Goal: Transaction & Acquisition: Purchase product/service

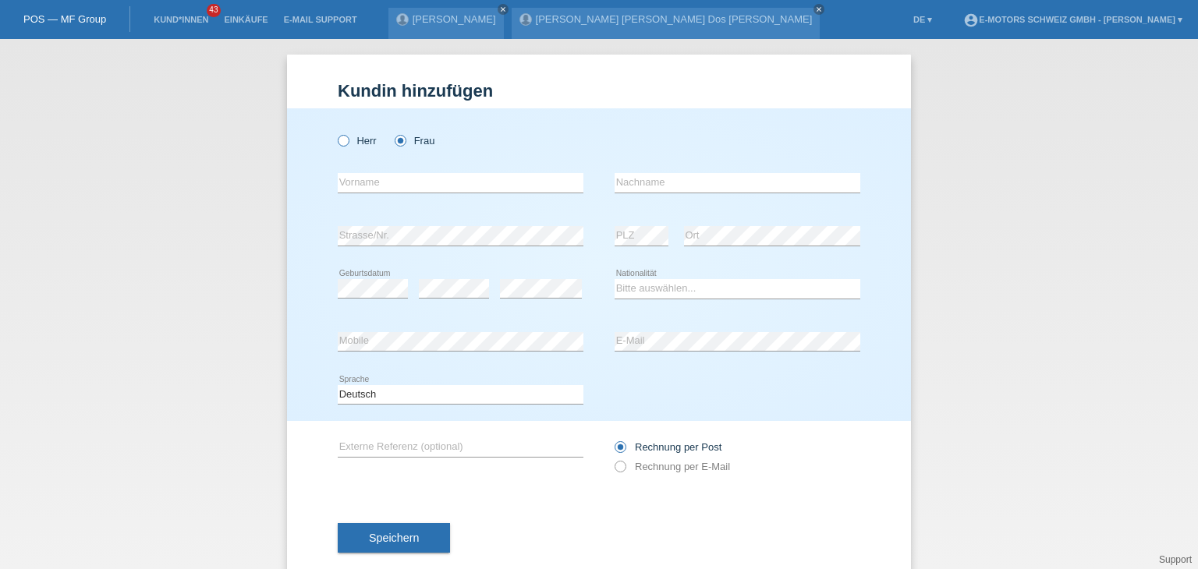
click at [335, 133] on icon at bounding box center [335, 133] width 0 height 0
click at [338, 144] on input "Herr" at bounding box center [343, 140] width 10 height 10
radio input "true"
click at [382, 186] on input "text" at bounding box center [461, 183] width 246 height 20
paste input "Sasa"
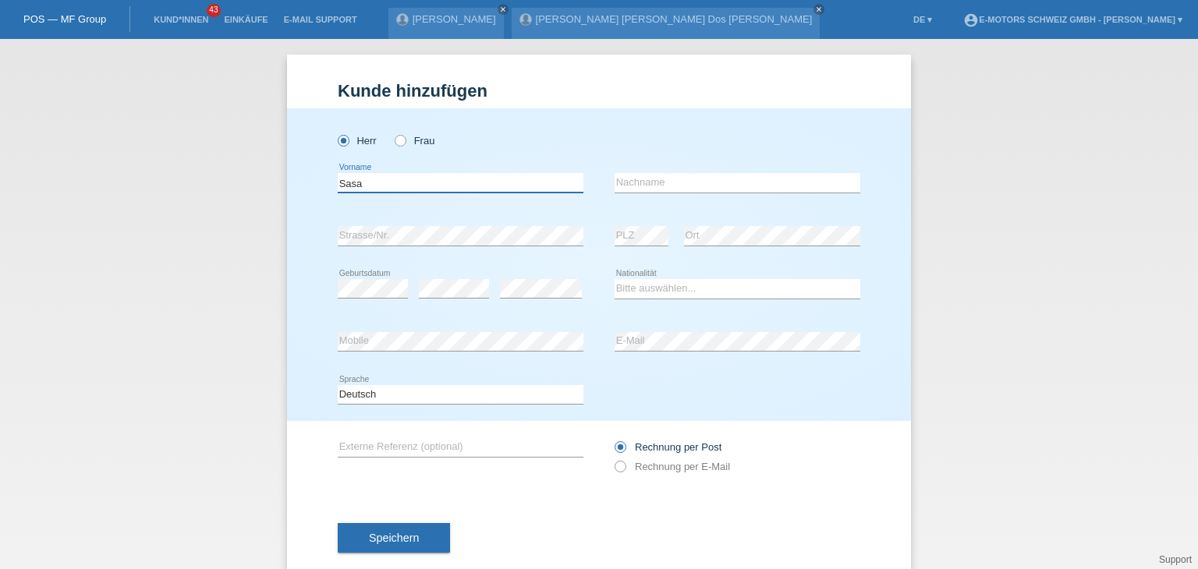
click at [382, 186] on input "Sasa" at bounding box center [461, 183] width 246 height 20
type input "Sasa"
click at [629, 186] on input "text" at bounding box center [738, 183] width 246 height 20
click at [523, 200] on div "Sasa error Vorname" at bounding box center [461, 183] width 246 height 53
click at [686, 179] on input "text" at bounding box center [738, 183] width 246 height 20
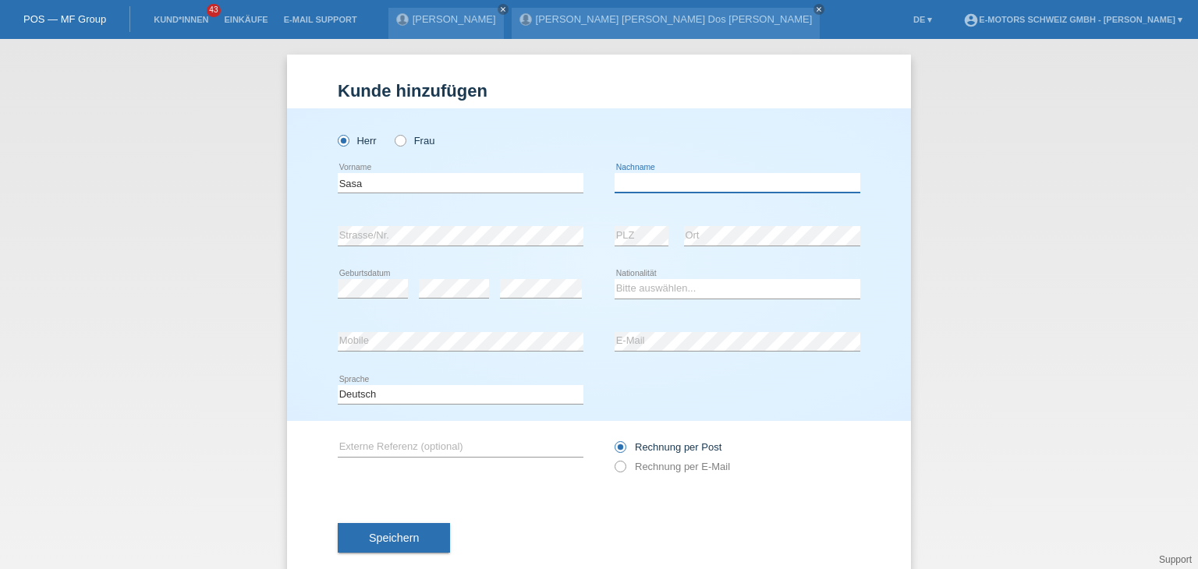
paste input "[PERSON_NAME]"
drag, startPoint x: 635, startPoint y: 182, endPoint x: 563, endPoint y: 175, distance: 72.1
click at [563, 175] on div "Sasa error Vorname Sasa Grujic error Nachname" at bounding box center [599, 183] width 523 height 53
type input "Grujic"
click at [379, 540] on span "Speichern" at bounding box center [394, 538] width 50 height 12
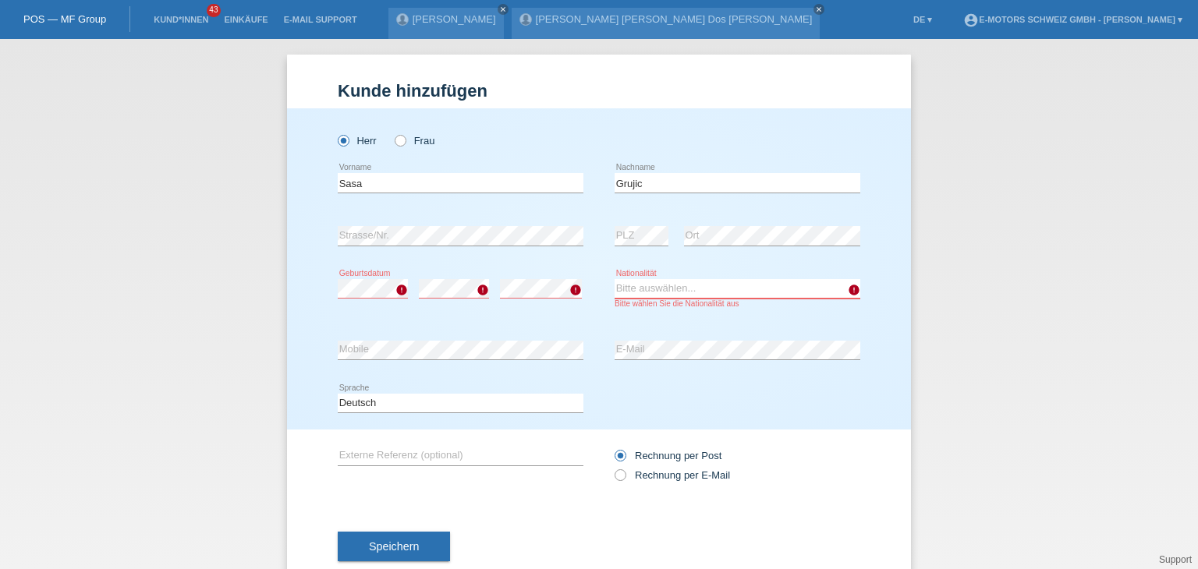
click at [654, 285] on select "Bitte auswählen... Schweiz Deutschland Liechtenstein Österreich ------------ Af…" at bounding box center [738, 288] width 246 height 19
select select "RS"
click at [615, 279] on select "Bitte auswählen... Schweiz Deutschland Liechtenstein Österreich ------------ Af…" at bounding box center [738, 288] width 246 height 19
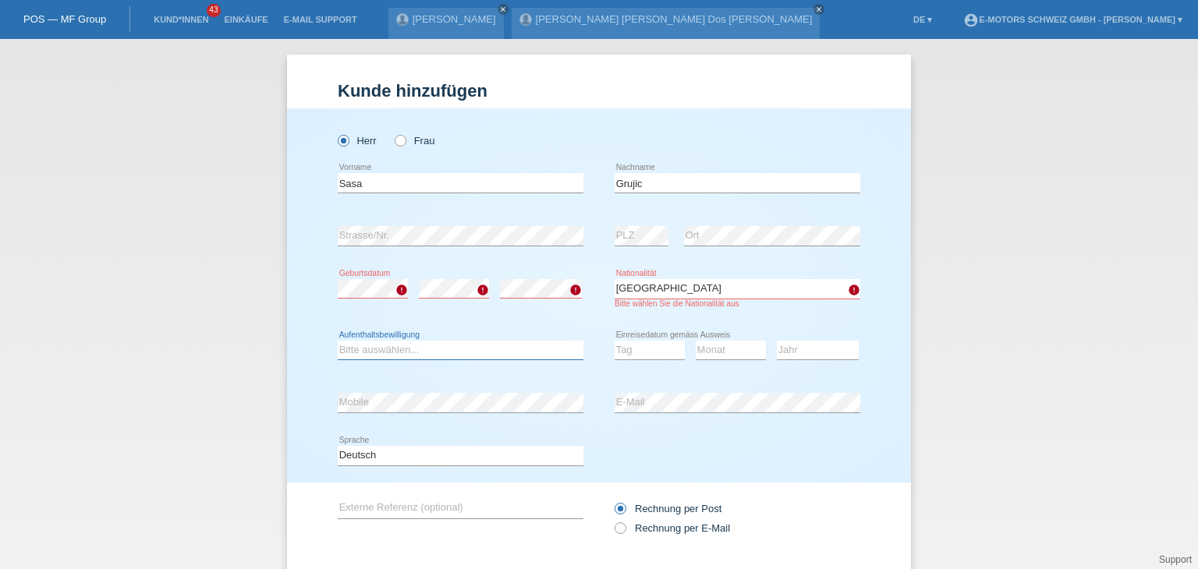
click at [374, 353] on select "Bitte auswählen... C B B - Flüchtlingsstatus Andere" at bounding box center [461, 350] width 246 height 19
select select "C"
click at [338, 341] on select "Bitte auswählen... C B B - Flüchtlingsstatus Andere" at bounding box center [461, 350] width 246 height 19
click at [651, 346] on select "Tag 01 02 03 04 05 06 07 08 09 10 11" at bounding box center [650, 350] width 70 height 19
select select "31"
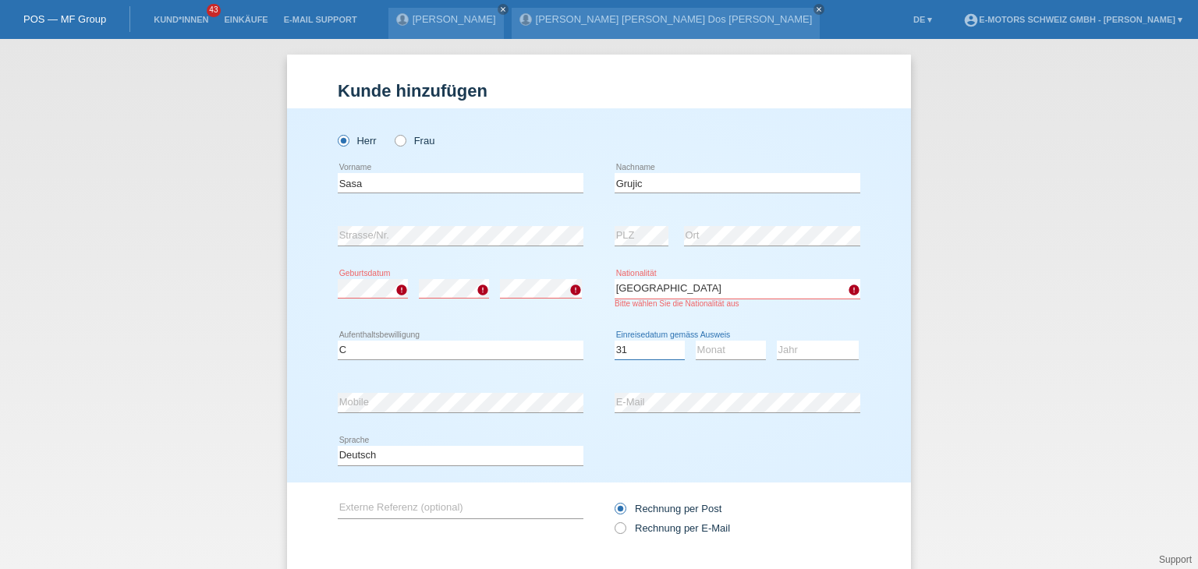
click at [615, 341] on select "Tag 01 02 03 04 05 06 07 08 09 10 11" at bounding box center [650, 350] width 70 height 19
click at [731, 355] on select "Monat 01 02 03 04 05 06 07 08 09 10 11" at bounding box center [731, 350] width 70 height 19
select select "03"
click at [696, 341] on select "Monat 01 02 03 04 05 06 07 08 09 10 11" at bounding box center [731, 350] width 70 height 19
click at [803, 350] on select "Jahr 2025 2024 2023 2022 2021 2020 2019 2018 2017 2016 2015 2014 2013 2012 2011…" at bounding box center [818, 350] width 82 height 19
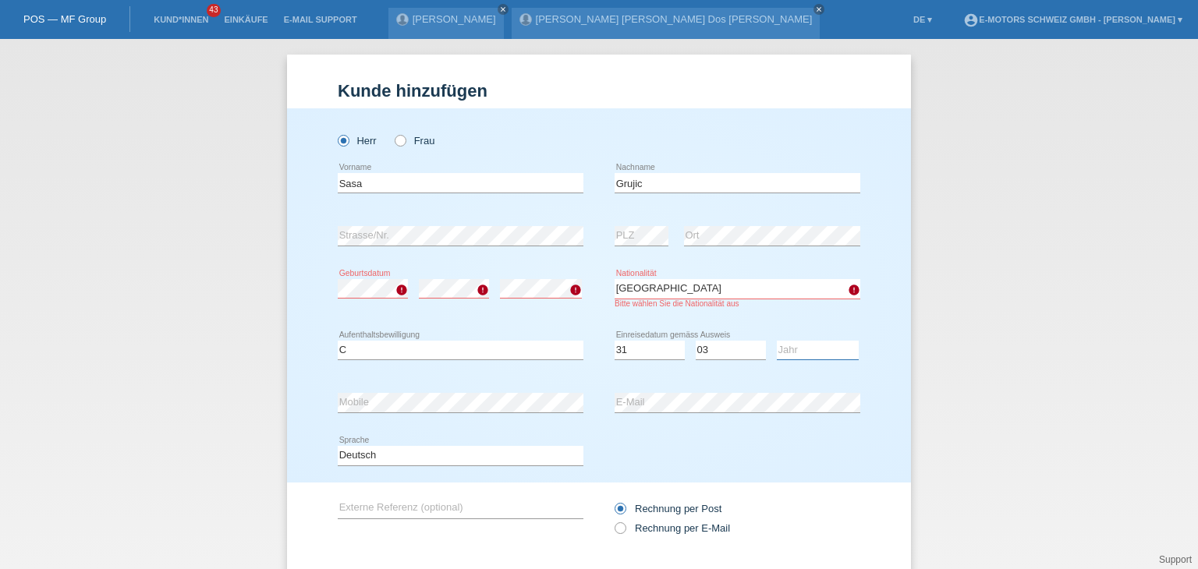
select select "1981"
click at [777, 341] on select "Jahr 2025 2024 2023 2022 2021 2020 2019 2018 2017 2016 2015 2014 2013 2012 2011…" at bounding box center [818, 350] width 82 height 19
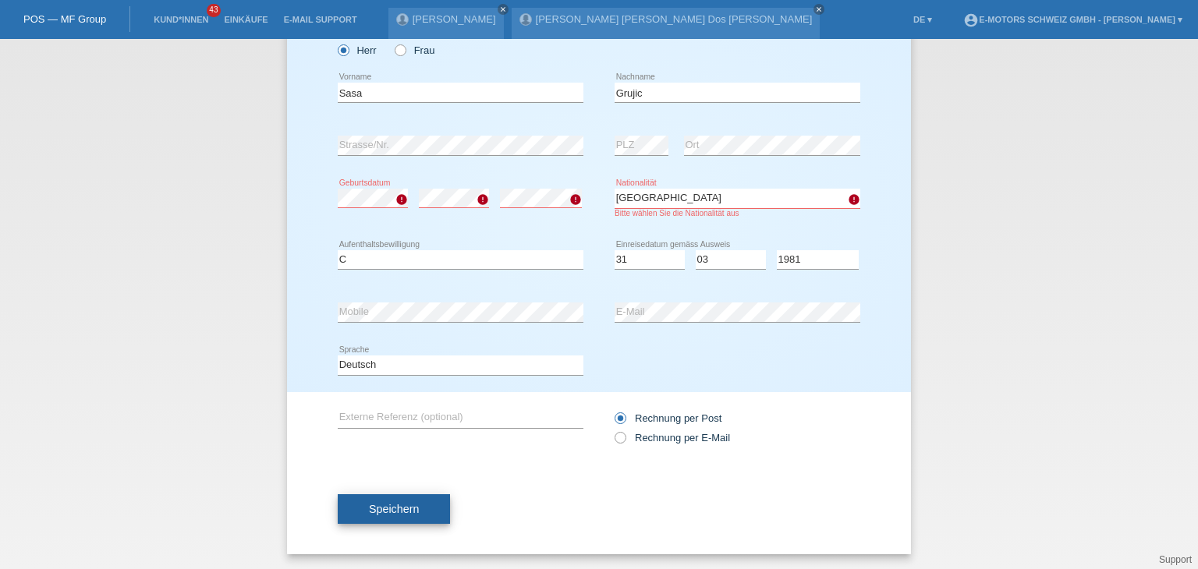
click at [396, 513] on span "Speichern" at bounding box center [394, 509] width 50 height 12
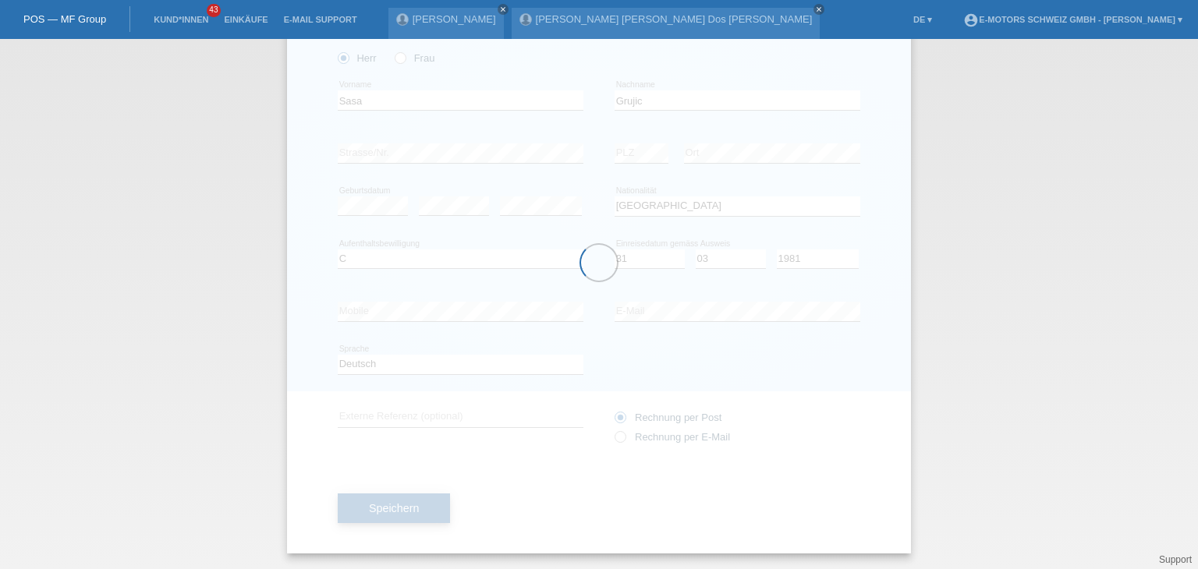
scroll to position [82, 0]
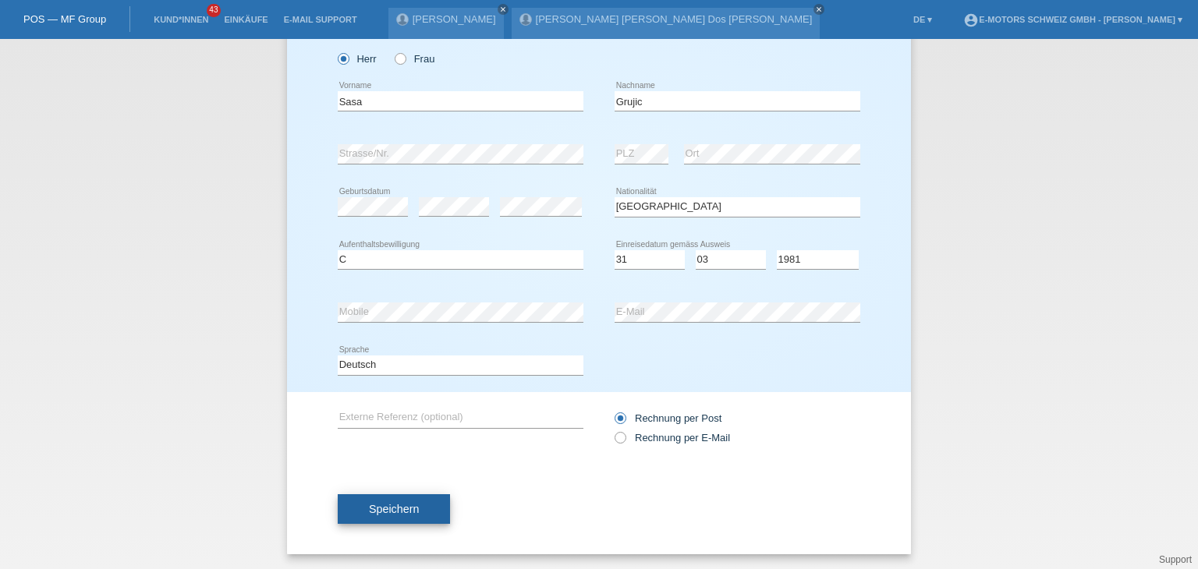
click at [382, 505] on span "Speichern" at bounding box center [394, 509] width 50 height 12
click at [396, 516] on button "Speichern" at bounding box center [394, 510] width 112 height 30
click at [393, 510] on span "Speichern" at bounding box center [394, 509] width 50 height 12
click at [970, 173] on div "Kund*in hinzufügen Kunde hinzufügen Kundin hinzufügen Herr Frau Sasa error Vorn…" at bounding box center [599, 304] width 1198 height 530
click at [243, 23] on link "Einkäufe" at bounding box center [245, 19] width 59 height 9
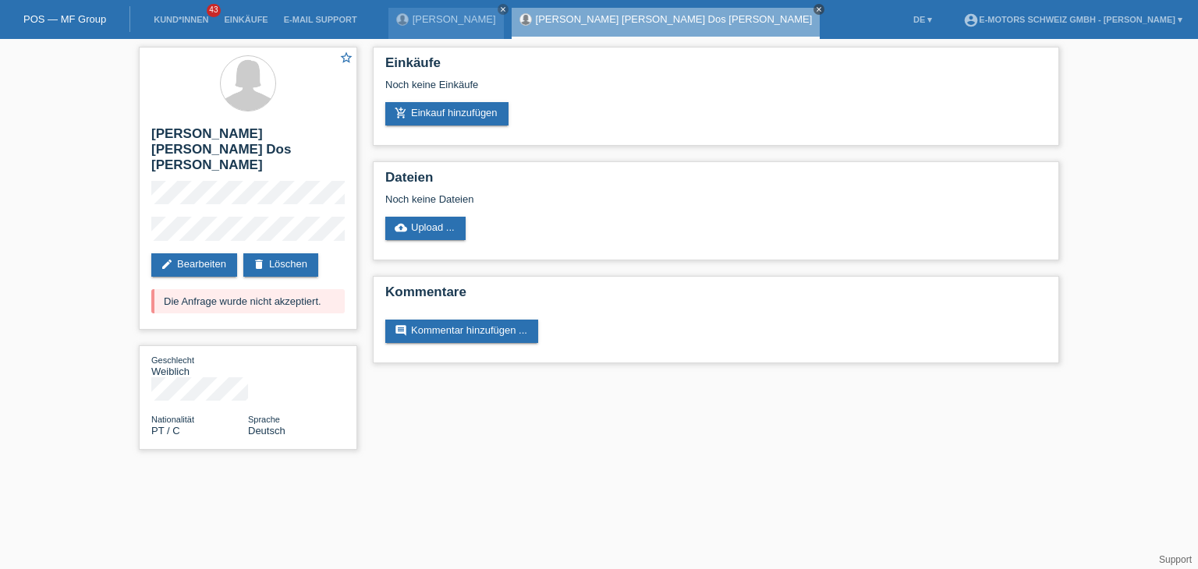
click at [815, 9] on icon "close" at bounding box center [819, 9] width 8 height 8
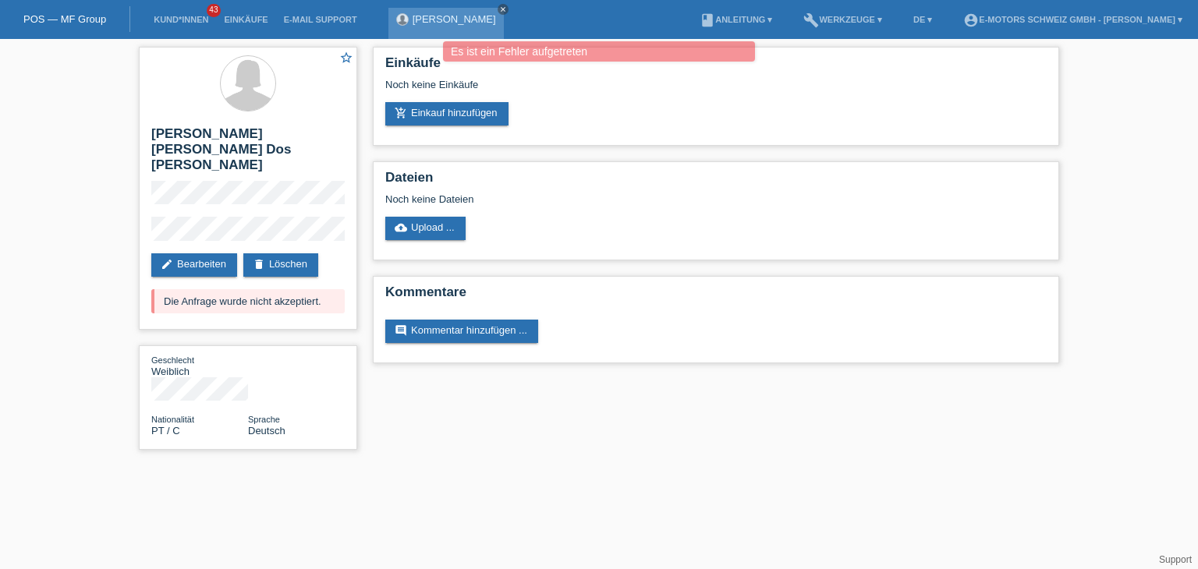
click at [507, 8] on icon "close" at bounding box center [503, 9] width 8 height 8
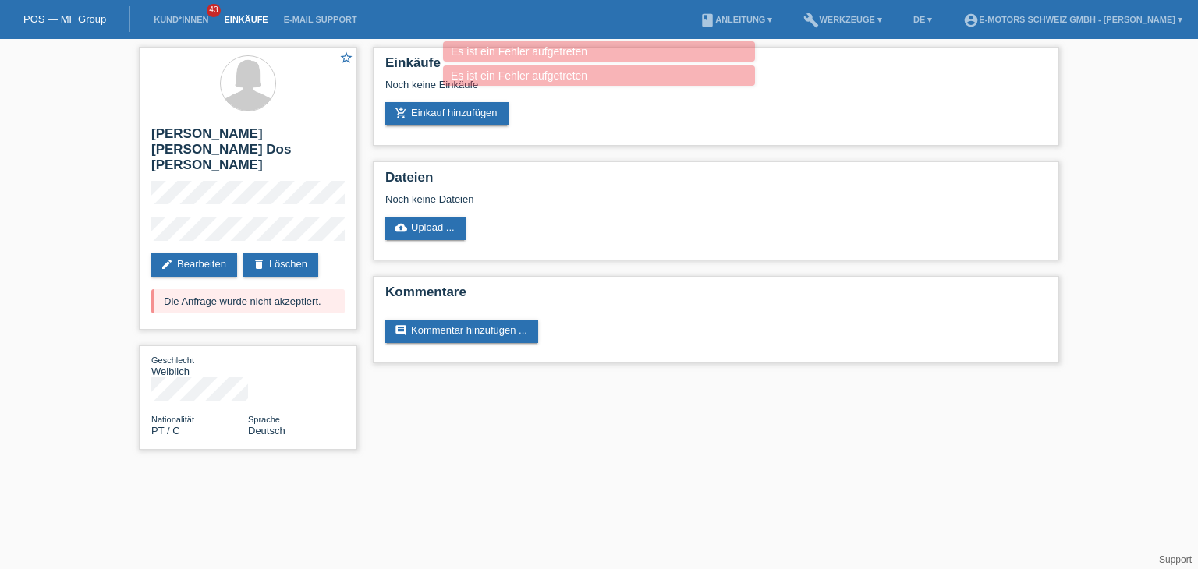
click at [262, 20] on link "Einkäufe" at bounding box center [245, 19] width 59 height 9
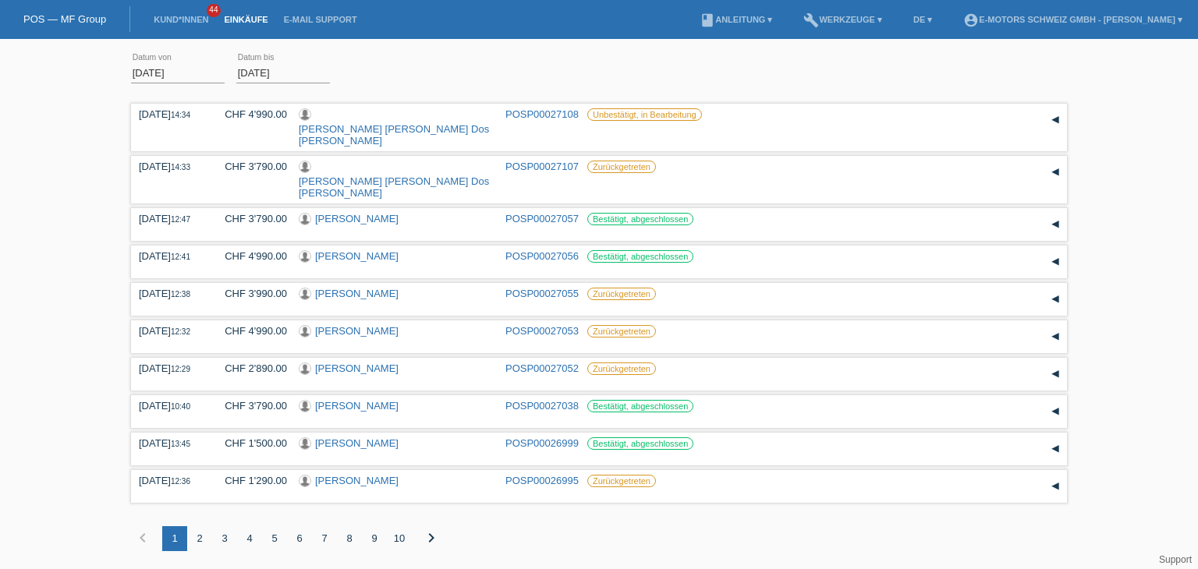
click at [169, 24] on link "Kund*innen" at bounding box center [181, 19] width 70 height 9
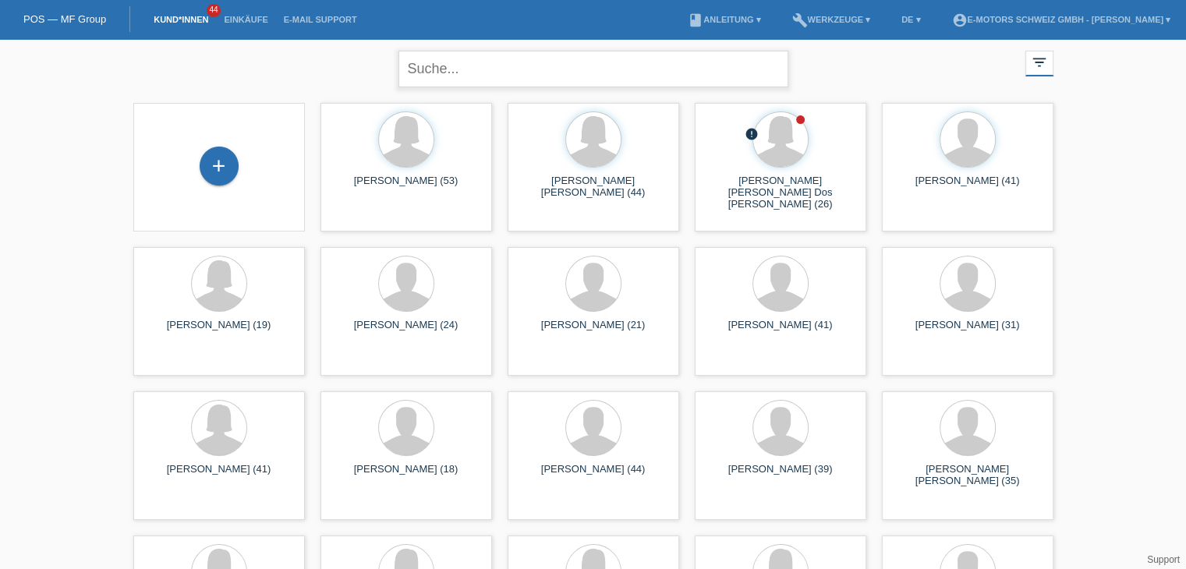
click at [514, 69] on input "text" at bounding box center [594, 69] width 390 height 37
type input "sasa"
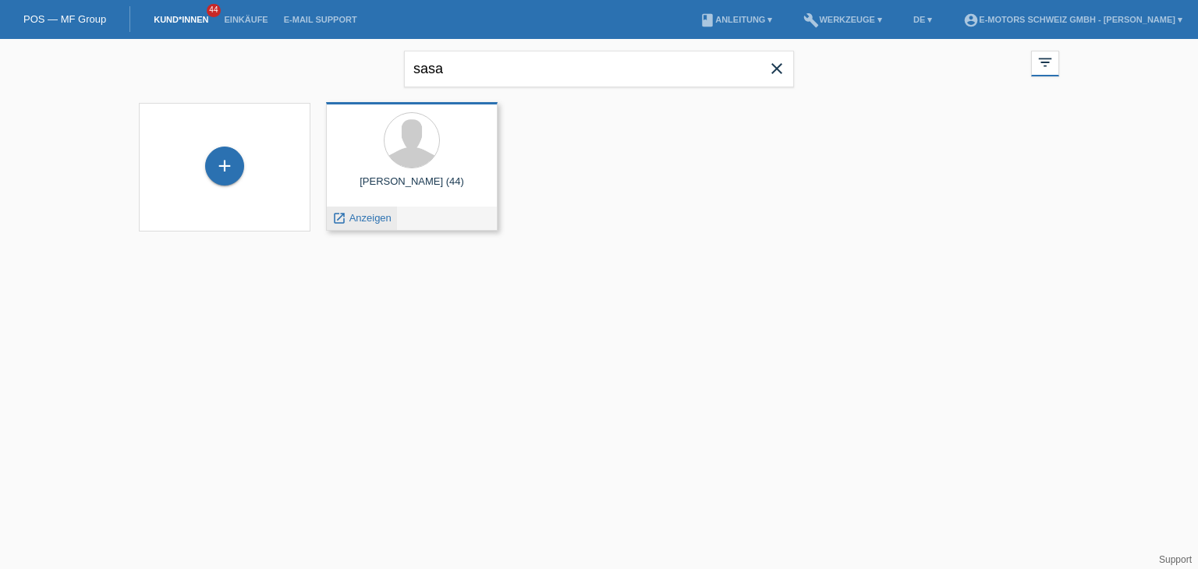
click at [360, 217] on span "Anzeigen" at bounding box center [370, 218] width 42 height 12
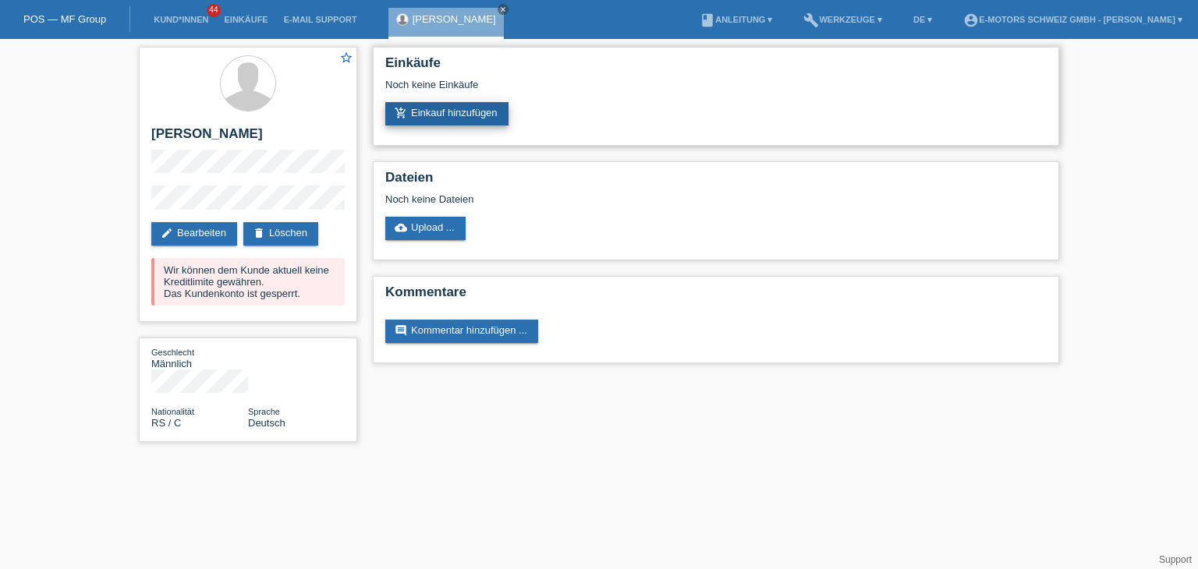
click at [453, 119] on link "add_shopping_cart Einkauf hinzufügen" at bounding box center [446, 113] width 123 height 23
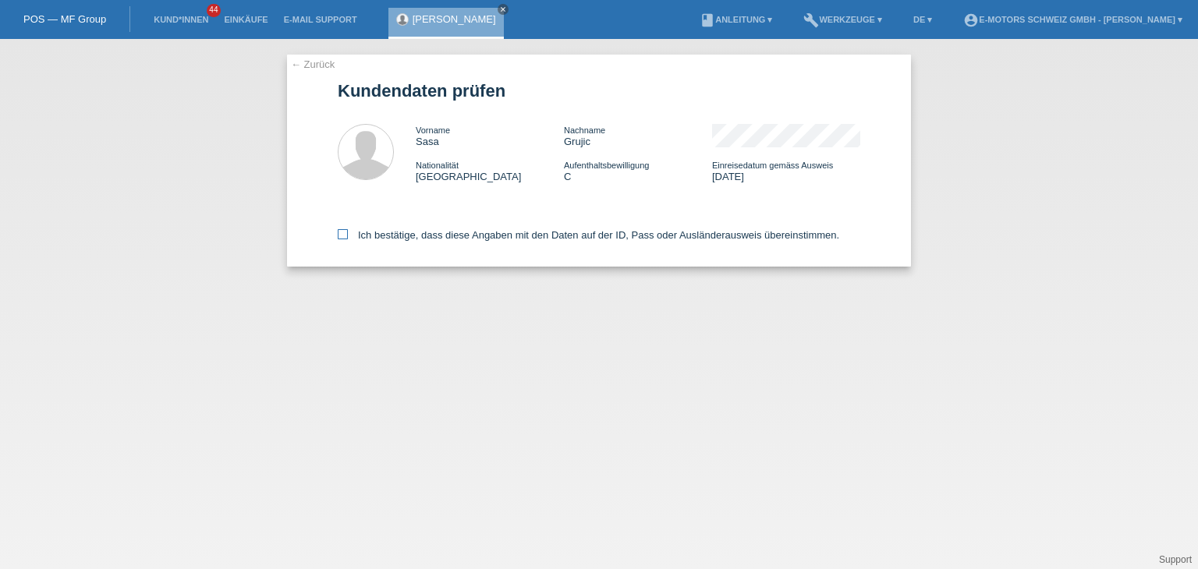
click at [343, 236] on icon at bounding box center [343, 234] width 10 height 10
click at [343, 236] on input "Ich bestätige, dass diese Angaben mit den Daten auf der ID, Pass oder Ausländer…" at bounding box center [343, 234] width 10 height 10
checkbox input "true"
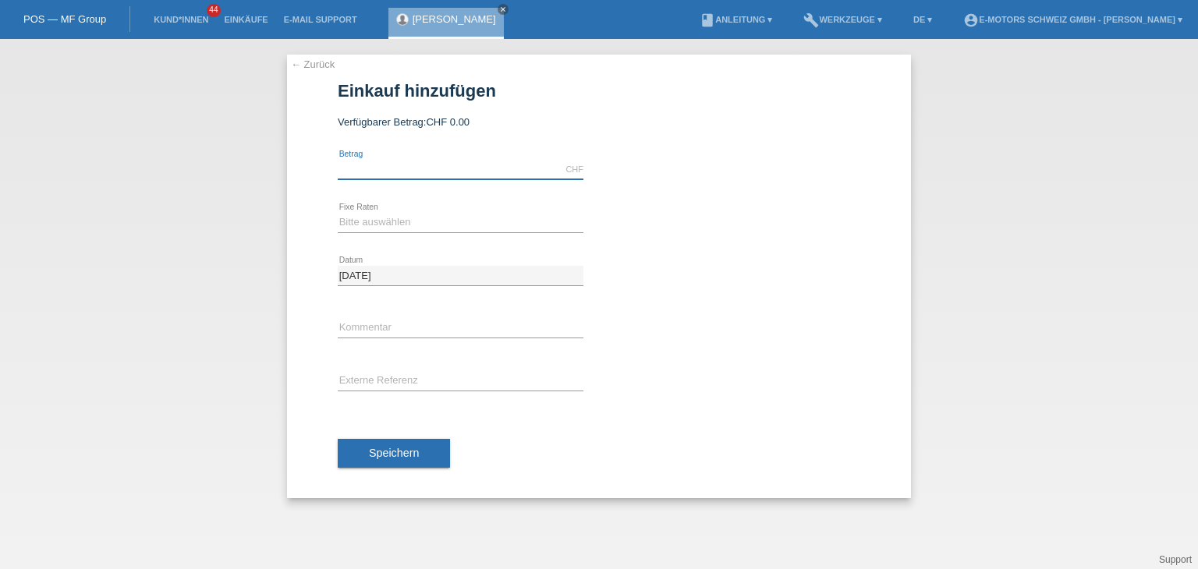
click at [515, 160] on input "text" at bounding box center [461, 170] width 246 height 20
click at [256, 18] on link "Einkäufe" at bounding box center [245, 19] width 59 height 9
